Goal: Navigation & Orientation: Find specific page/section

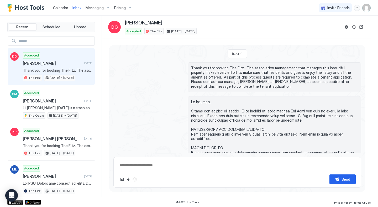
click at [76, 7] on span "Inbox" at bounding box center [76, 8] width 9 height 4
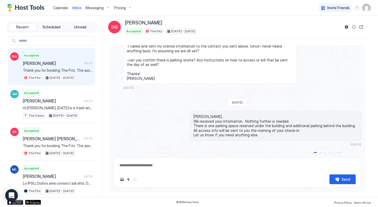
type textarea "*"
click at [60, 7] on span "Calendar" at bounding box center [60, 8] width 15 height 4
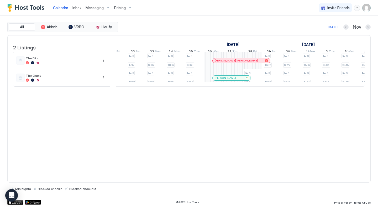
click at [225, 80] on div at bounding box center [225, 78] width 4 height 4
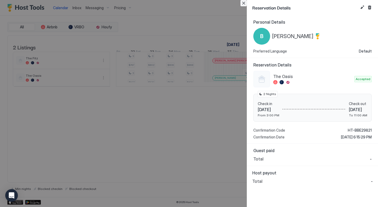
click at [243, 5] on button "Close" at bounding box center [243, 3] width 6 height 6
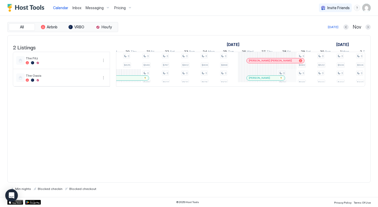
scroll to position [0, 306]
click at [347, 83] on div "3 $400 3 $400 3 $400 3 $400 3 $400 3 $400 3 $400 3 $400 3 $400 3 $471 3 $491 3 …" at bounding box center [324, 69] width 1029 height 34
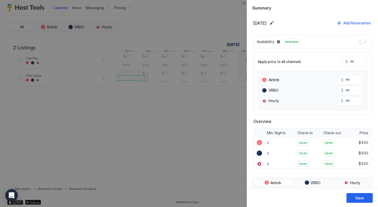
click at [176, 146] on div at bounding box center [189, 103] width 378 height 207
click at [245, 3] on button "Close" at bounding box center [243, 3] width 6 height 6
